Goal: Navigation & Orientation: Find specific page/section

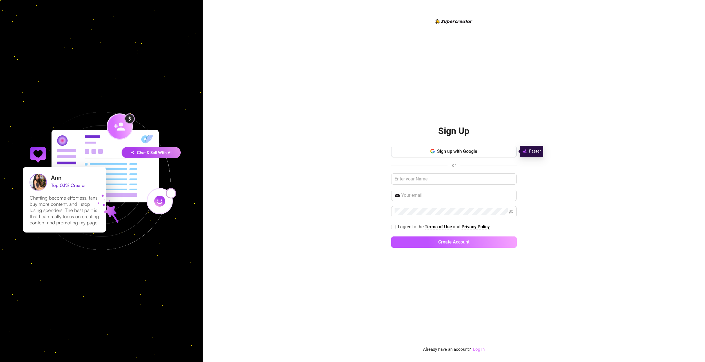
click at [479, 348] on link "Log In" at bounding box center [479, 349] width 12 height 5
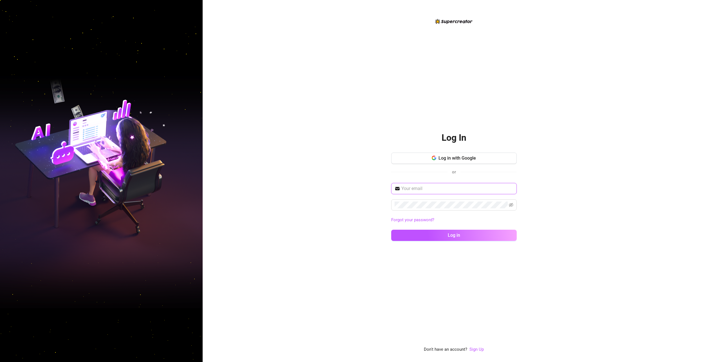
click at [453, 185] on input "text" at bounding box center [457, 188] width 112 height 7
click at [454, 185] on input "text" at bounding box center [457, 188] width 112 height 7
type input "[EMAIL_ADDRESS][DOMAIN_NAME]"
click at [391, 230] on button "Log in" at bounding box center [454, 235] width 126 height 11
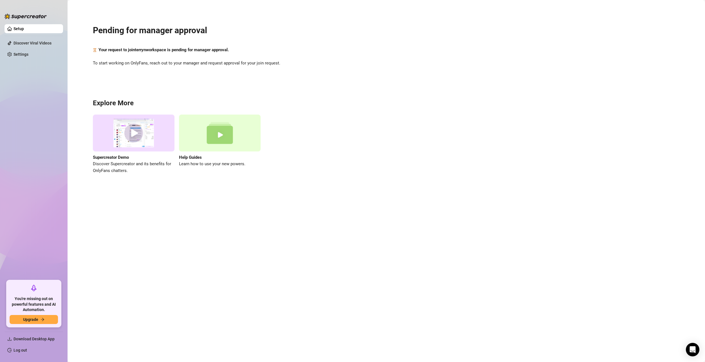
click at [334, 52] on div "Your request to join terryn workspace is pending for manager approval." at bounding box center [386, 50] width 587 height 7
click at [28, 55] on link "Settings" at bounding box center [21, 54] width 15 height 5
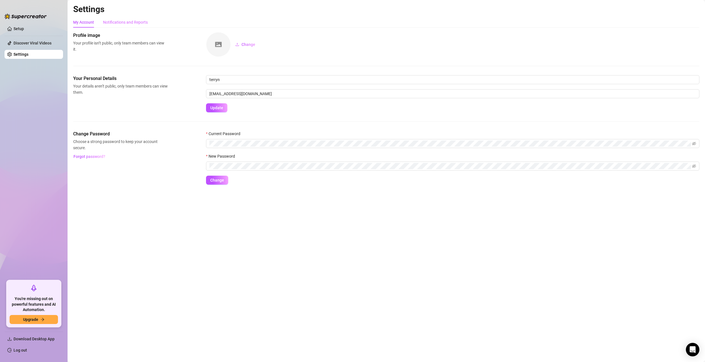
click at [132, 19] on div "Notifications and Reports" at bounding box center [125, 22] width 45 height 11
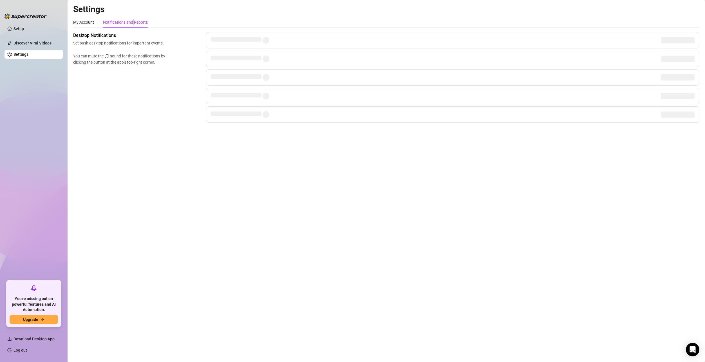
click at [132, 19] on div "Notifications and Reports" at bounding box center [125, 22] width 45 height 11
click at [87, 23] on div "My Account" at bounding box center [83, 22] width 21 height 6
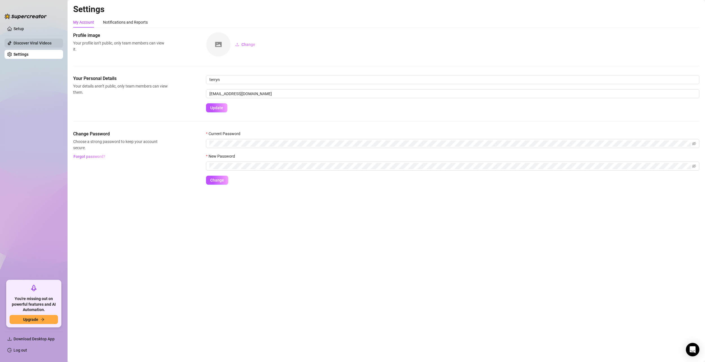
click at [39, 43] on link "Discover Viral Videos" at bounding box center [33, 43] width 38 height 5
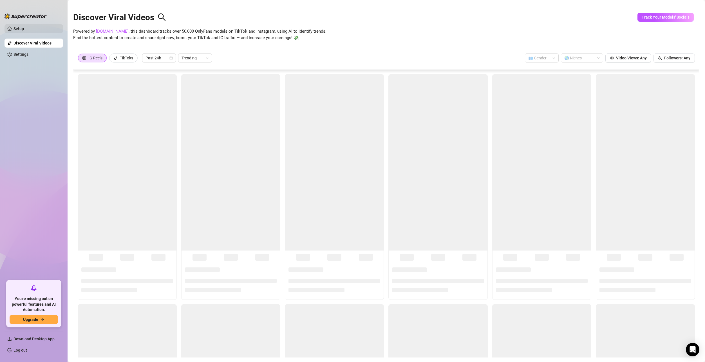
click at [24, 28] on link "Setup" at bounding box center [19, 28] width 10 height 5
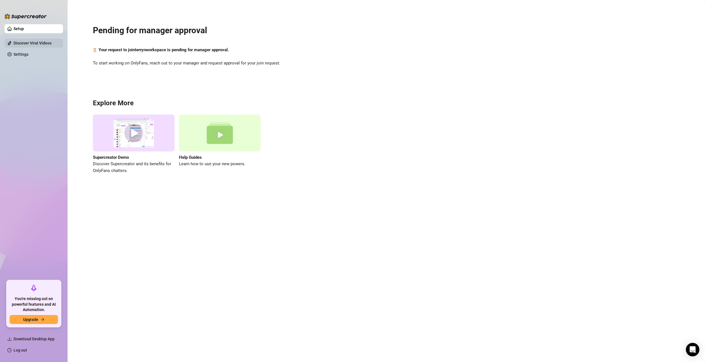
click at [33, 42] on link "Discover Viral Videos" at bounding box center [33, 43] width 38 height 5
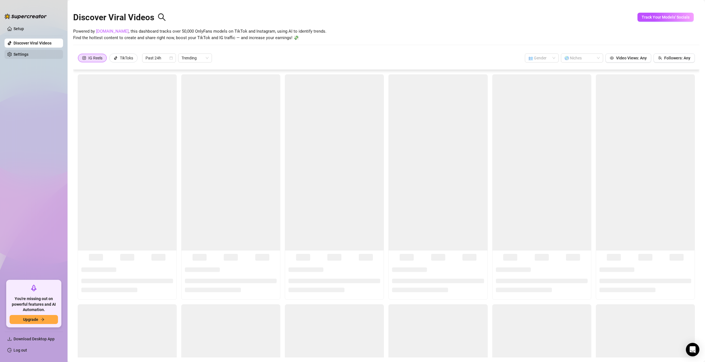
click at [28, 52] on link "Settings" at bounding box center [21, 54] width 15 height 5
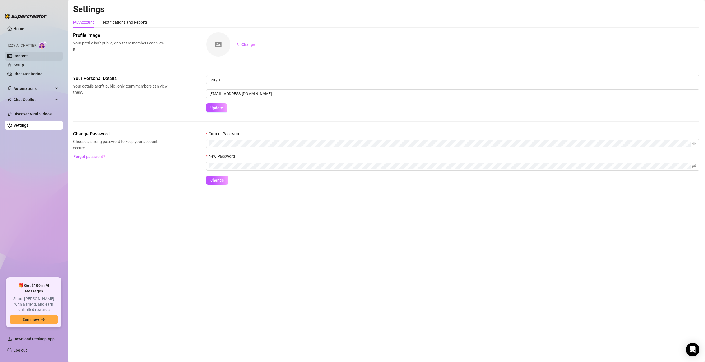
click at [25, 54] on link "Content" at bounding box center [21, 56] width 14 height 5
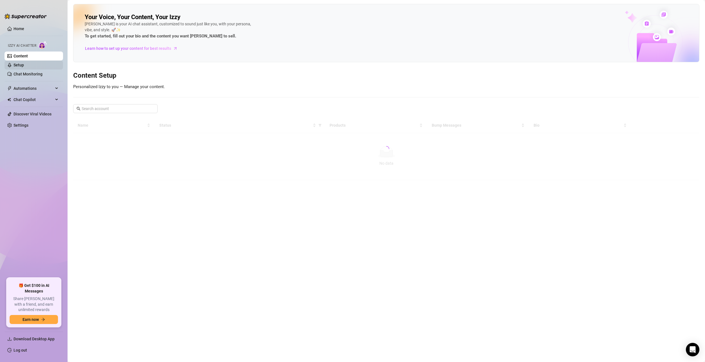
click at [24, 64] on link "Setup" at bounding box center [19, 65] width 10 height 5
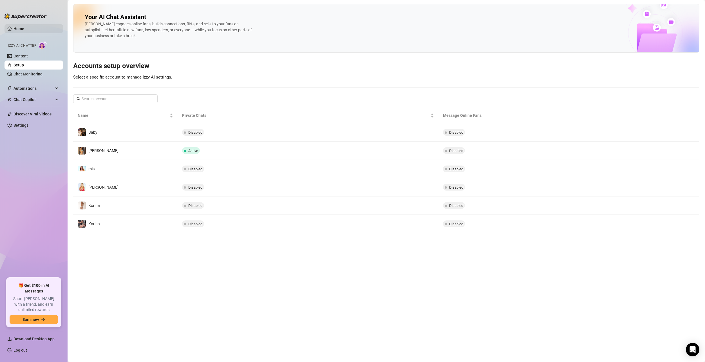
click at [24, 26] on link "Home" at bounding box center [19, 28] width 11 height 5
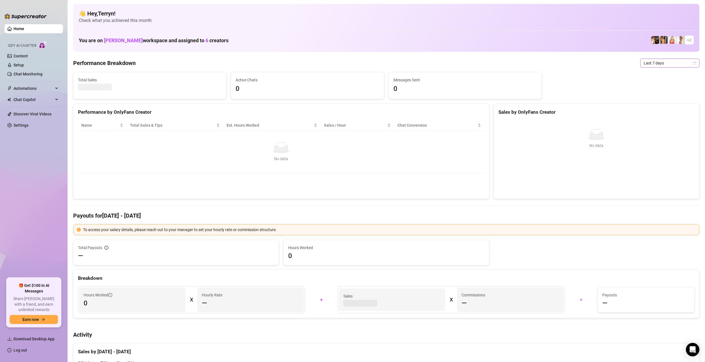
click at [657, 66] on span "Last 7 days" at bounding box center [670, 63] width 52 height 8
click at [662, 108] on div "Custom date" at bounding box center [666, 110] width 50 height 6
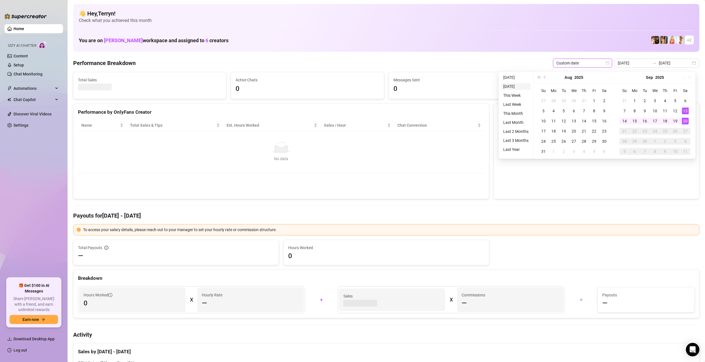
type input "2025-09-19"
type input "2025-09-13"
type input "2025-09-20"
type input "2024-09-20"
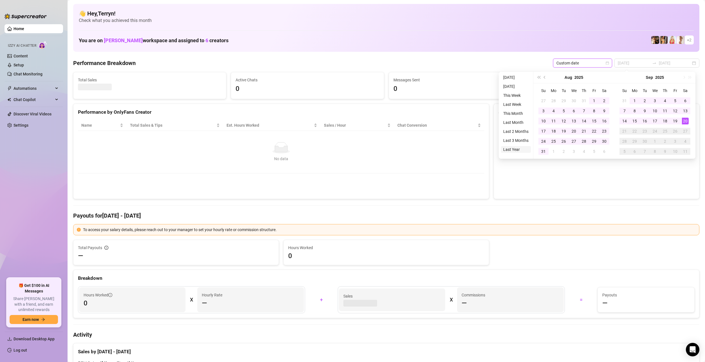
click at [521, 147] on li "Last Year" at bounding box center [516, 149] width 30 height 7
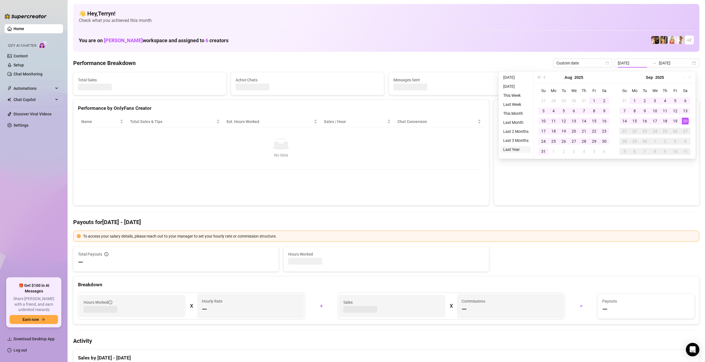
type input "2024-09-20"
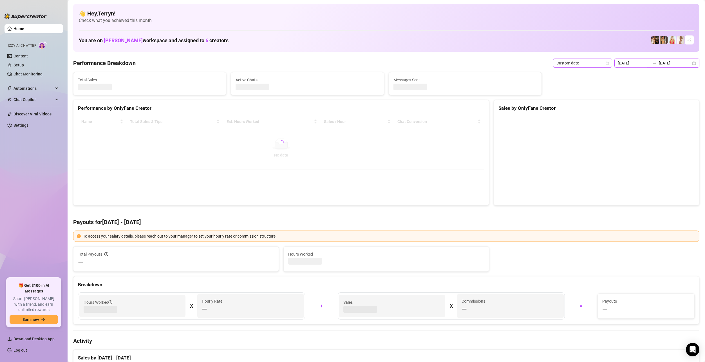
drag, startPoint x: 646, startPoint y: 62, endPoint x: 611, endPoint y: 64, distance: 35.0
click at [636, 63] on input "2024-09-20" at bounding box center [634, 63] width 32 height 6
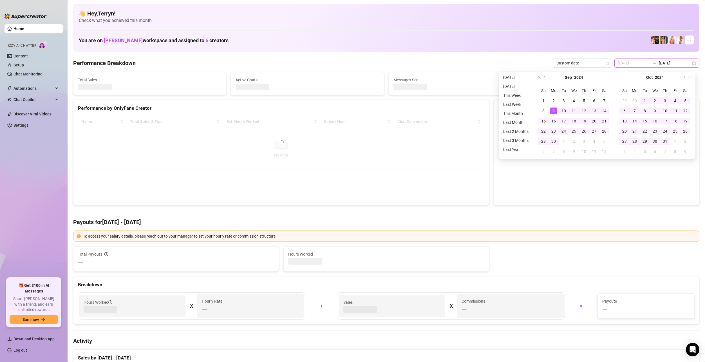
type input "2024-09-20"
click at [518, 50] on div "👋 Hey, Terryn ! Check what you achieved this month You are on Isaac Soffer work…" at bounding box center [386, 28] width 626 height 48
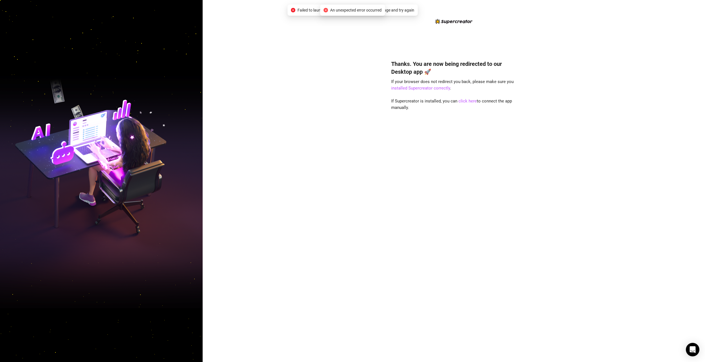
click at [350, 9] on span "An unexpected error occurred" at bounding box center [355, 10] width 51 height 6
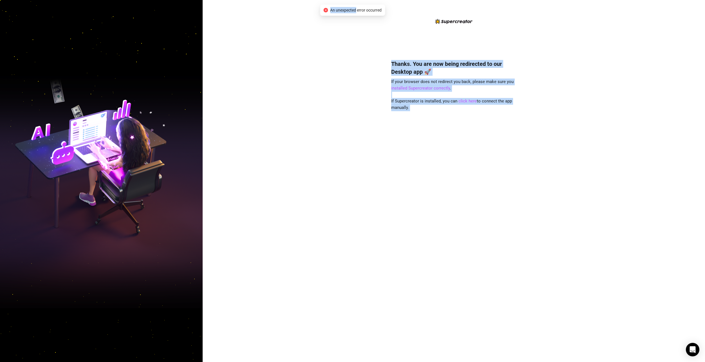
drag, startPoint x: 350, startPoint y: 9, endPoint x: 352, endPoint y: 22, distance: 12.8
click at [352, 22] on body "Thanks. You are now being redirected to our Desktop app 🚀 If your browser does …" at bounding box center [352, 181] width 705 height 362
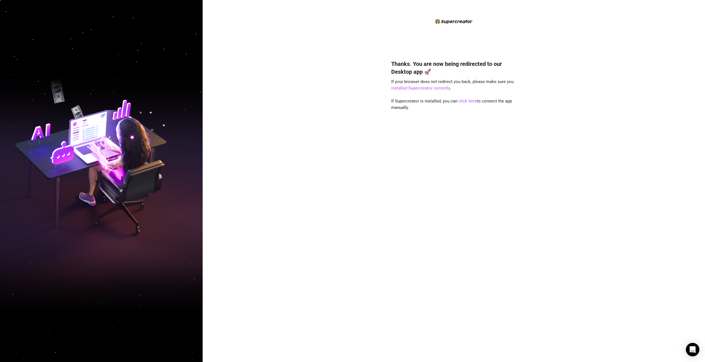
drag, startPoint x: 352, startPoint y: 22, endPoint x: 420, endPoint y: 22, distance: 68.1
click at [420, 22] on div "Thanks. You are now being redirected to our Desktop app 🚀 If your browser does …" at bounding box center [454, 185] width 126 height 335
drag, startPoint x: 701, startPoint y: 32, endPoint x: 698, endPoint y: 24, distance: 7.4
click at [701, 31] on div "Thanks. You are now being redirected to our Desktop app 🚀 If your browser does …" at bounding box center [454, 181] width 502 height 362
drag, startPoint x: 684, startPoint y: 0, endPoint x: 550, endPoint y: 59, distance: 146.7
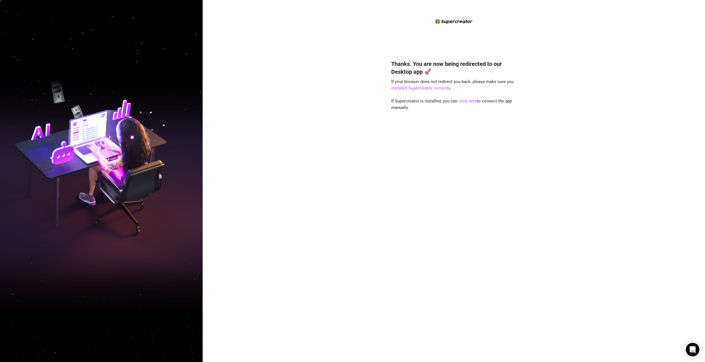
click at [550, 59] on div "Thanks. You are now being redirected to our Desktop app 🚀 If your browser does …" at bounding box center [454, 181] width 502 height 362
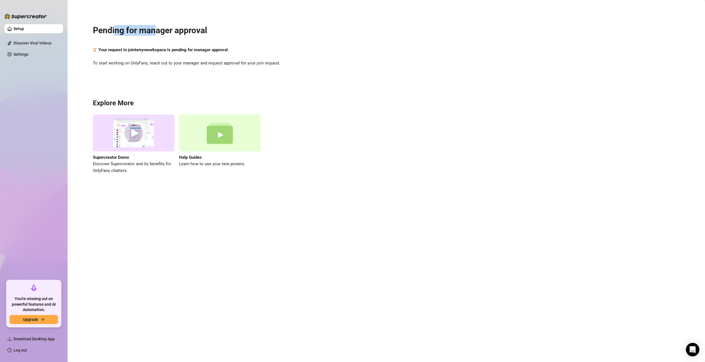
drag, startPoint x: 115, startPoint y: 36, endPoint x: 159, endPoint y: 32, distance: 44.4
click at [159, 32] on div "Pending for manager approval Your request to join terryn workspace is pending f…" at bounding box center [386, 96] width 626 height 184
drag, startPoint x: 159, startPoint y: 32, endPoint x: 109, endPoint y: 44, distance: 51.4
click at [109, 44] on div "Pending for manager approval Your request to join terryn workspace is pending f…" at bounding box center [386, 96] width 626 height 184
click at [35, 45] on link "Discover Viral Videos" at bounding box center [33, 43] width 38 height 5
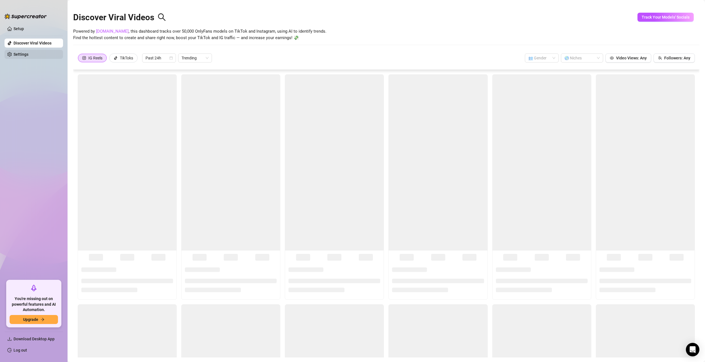
click at [28, 53] on link "Settings" at bounding box center [21, 54] width 15 height 5
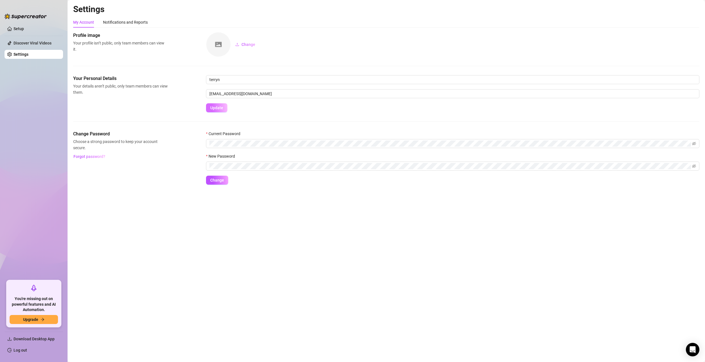
click at [214, 111] on button "Update" at bounding box center [216, 107] width 21 height 9
click at [141, 23] on div "Notifications and Reports" at bounding box center [125, 22] width 45 height 6
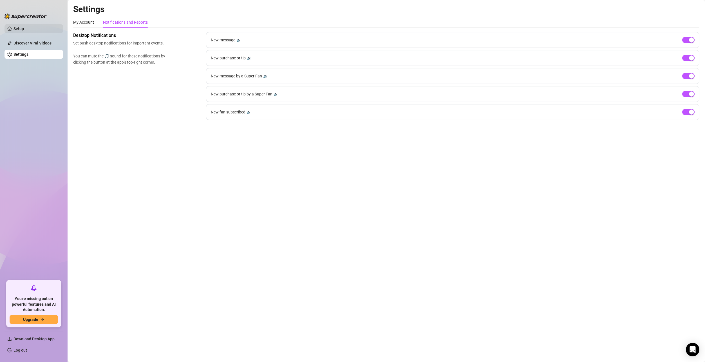
click at [24, 30] on link "Setup" at bounding box center [19, 28] width 10 height 5
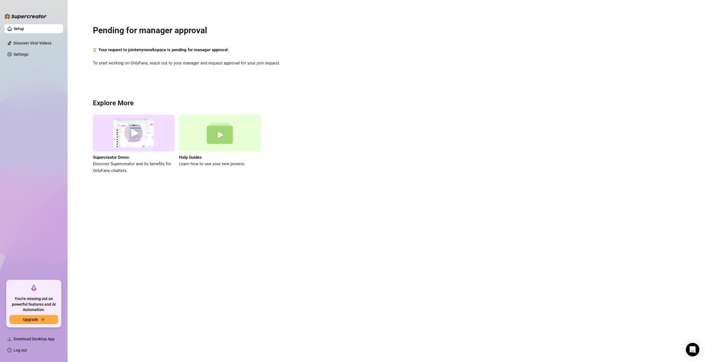
click at [24, 31] on link "Setup" at bounding box center [19, 28] width 10 height 5
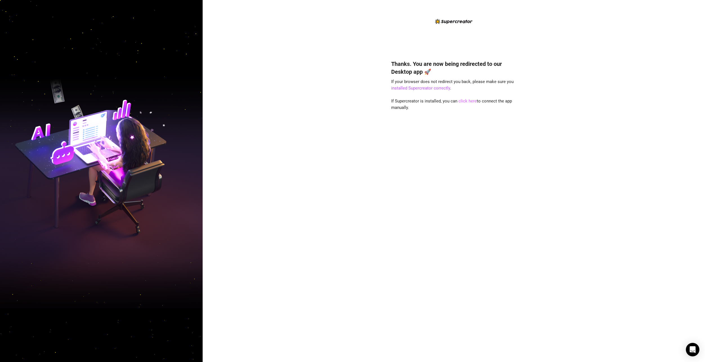
click at [465, 101] on link "click here" at bounding box center [467, 100] width 18 height 5
click at [438, 225] on div "Thanks. You are now being redirected to our Desktop app 🚀 If your browser does …" at bounding box center [454, 202] width 126 height 301
click at [466, 100] on link "click here" at bounding box center [467, 100] width 18 height 5
click at [427, 88] on link "installed Supercreator correctly" at bounding box center [420, 88] width 59 height 5
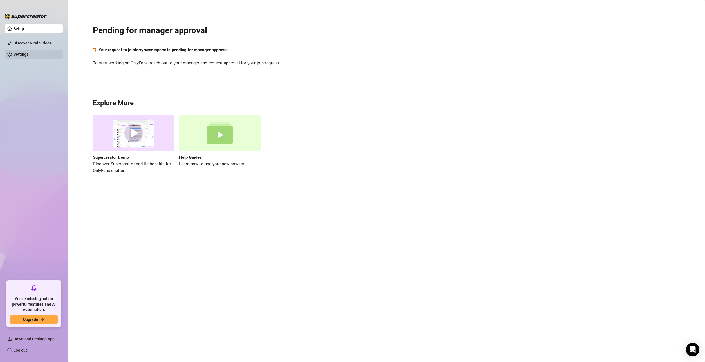
click at [28, 55] on link "Settings" at bounding box center [21, 54] width 15 height 5
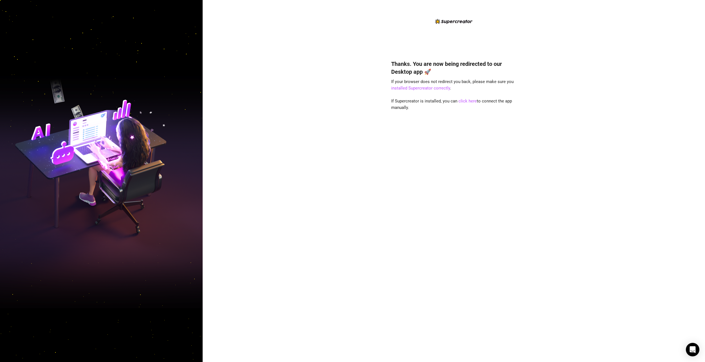
drag, startPoint x: 653, startPoint y: 5, endPoint x: 627, endPoint y: 1, distance: 27.1
click at [627, 1] on div "Thanks. You are now being redirected to our Desktop app 🚀 If your browser does …" at bounding box center [454, 181] width 502 height 362
